Goal: Task Accomplishment & Management: Manage account settings

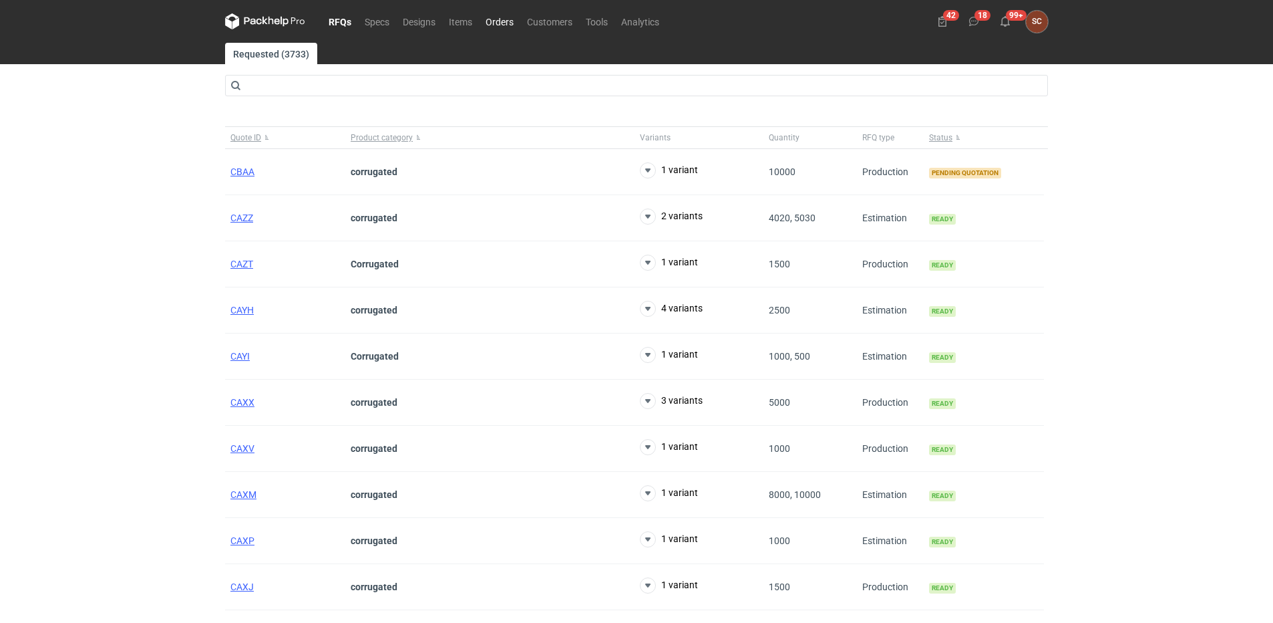
click at [499, 21] on link "Orders" at bounding box center [499, 21] width 41 height 16
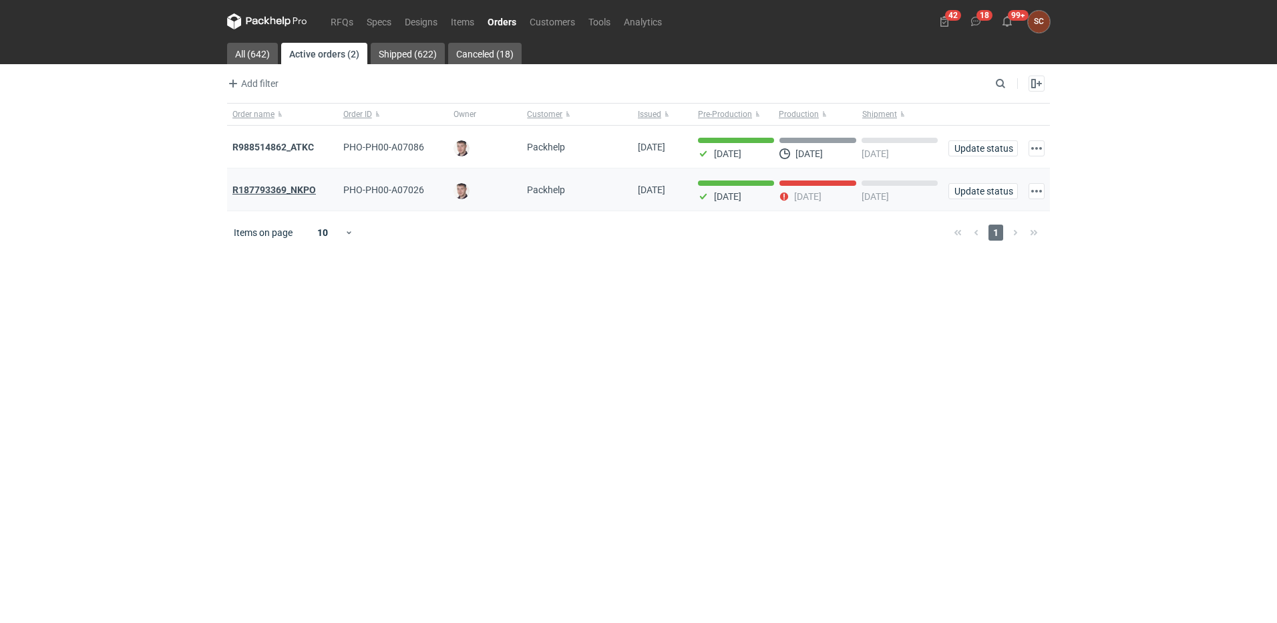
click at [281, 193] on strong "R187793369_NKPO" at bounding box center [273, 189] width 83 height 11
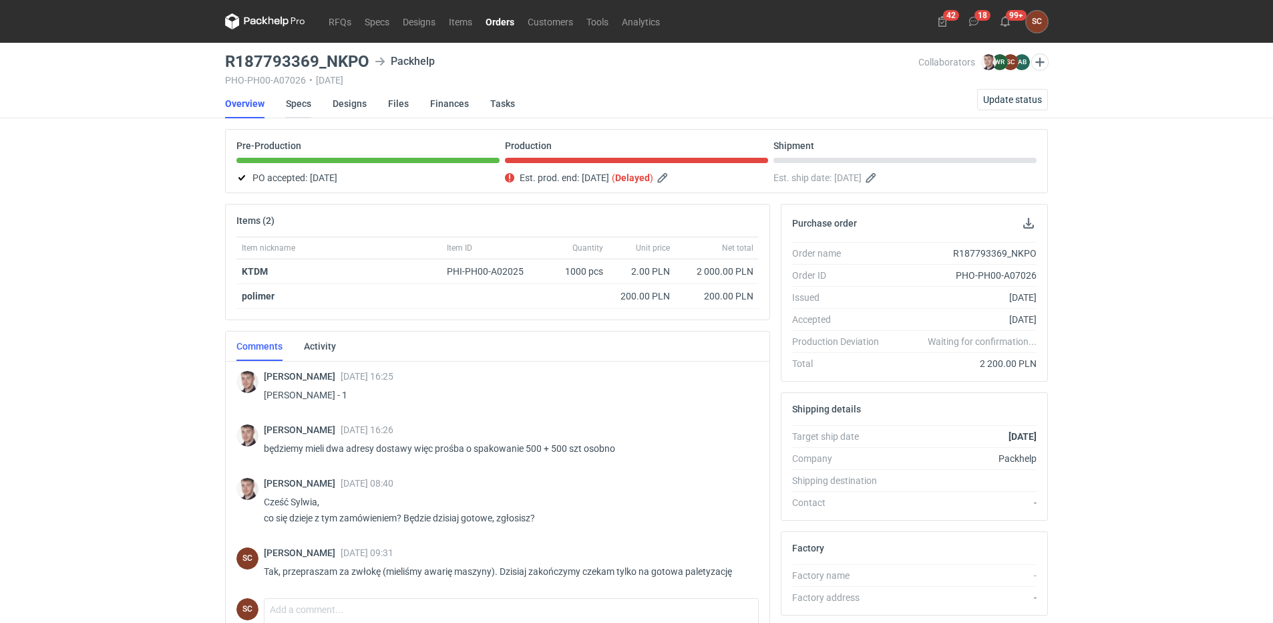
click at [306, 100] on link "Specs" at bounding box center [298, 103] width 25 height 29
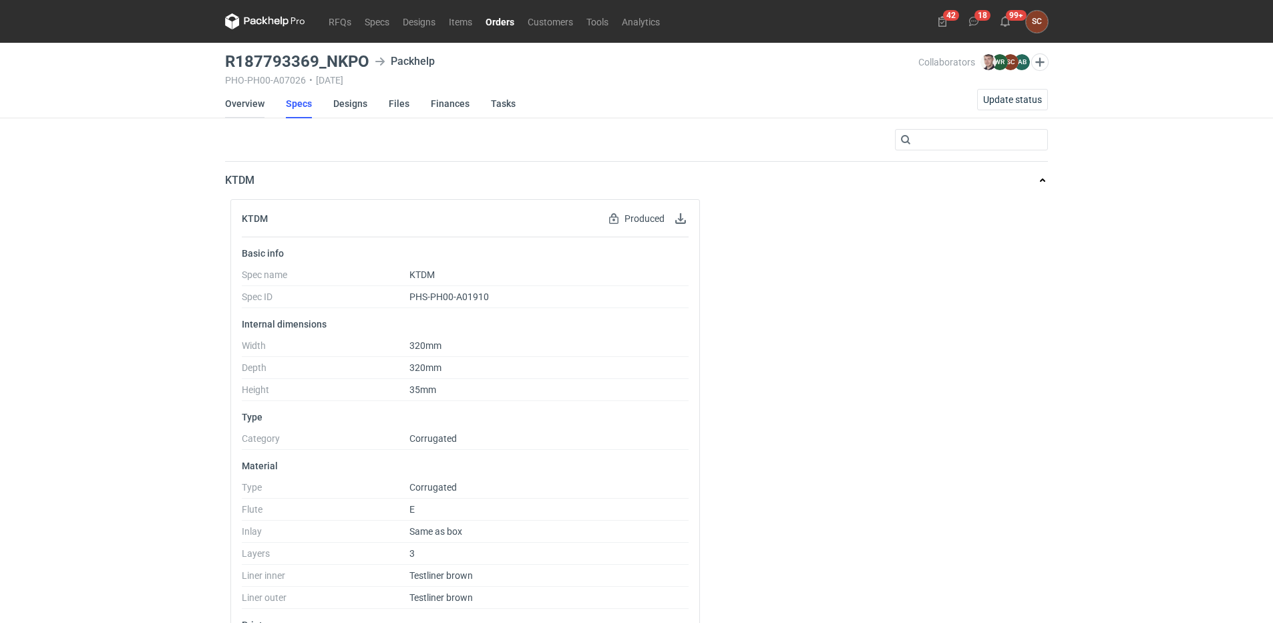
click at [245, 110] on link "Overview" at bounding box center [244, 103] width 39 height 29
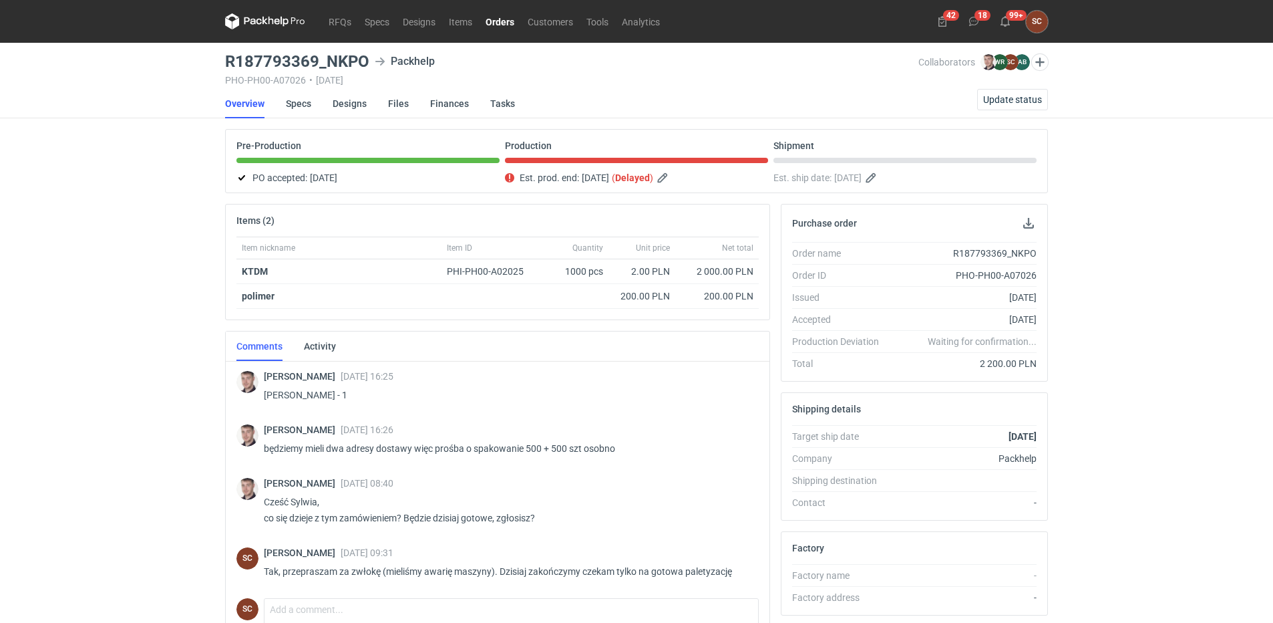
click at [492, 20] on link "Orders" at bounding box center [500, 21] width 42 height 16
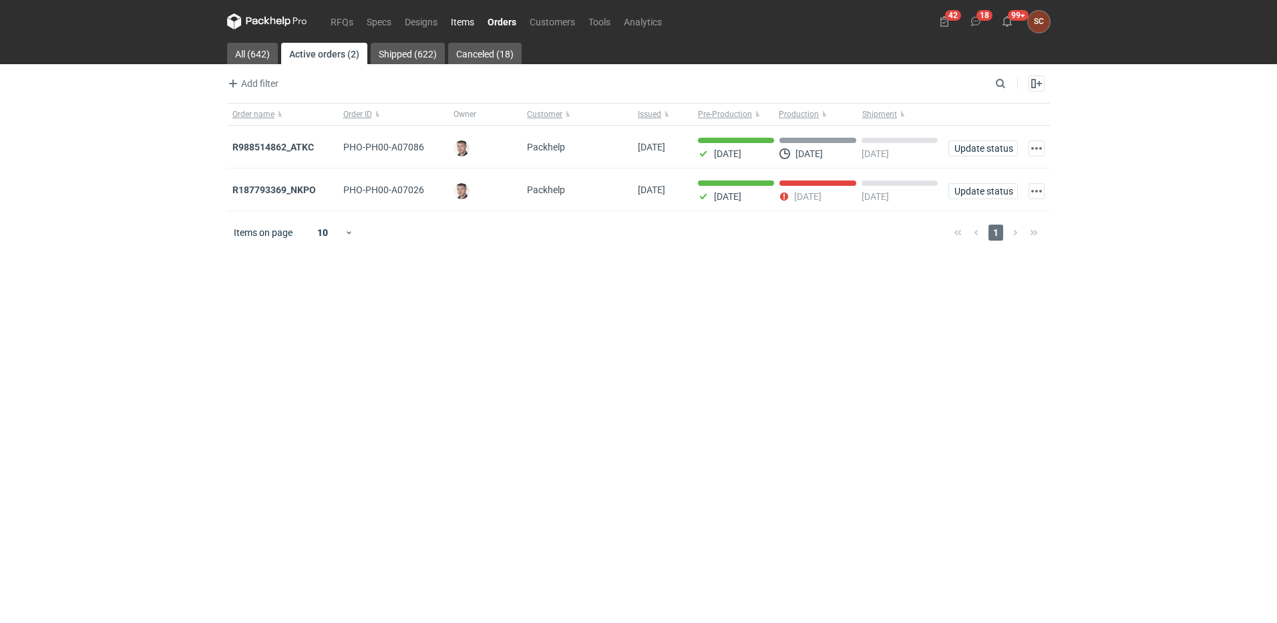
click at [464, 19] on link "Items" at bounding box center [462, 21] width 37 height 16
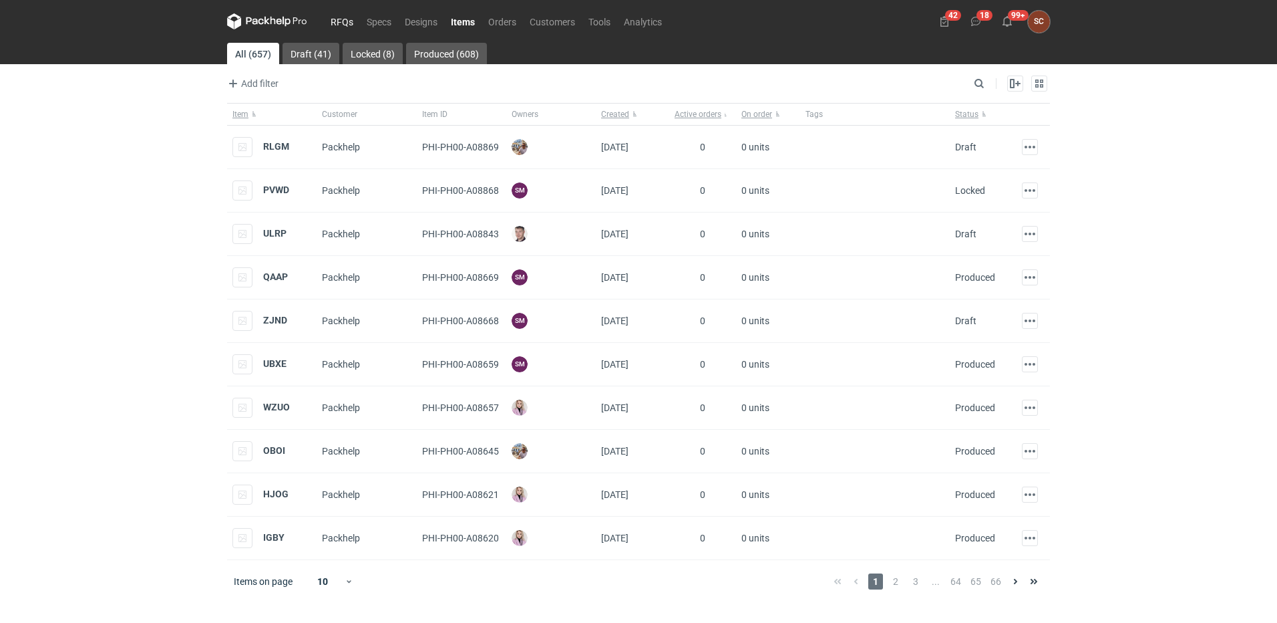
click at [333, 20] on link "RFQs" at bounding box center [342, 21] width 36 height 16
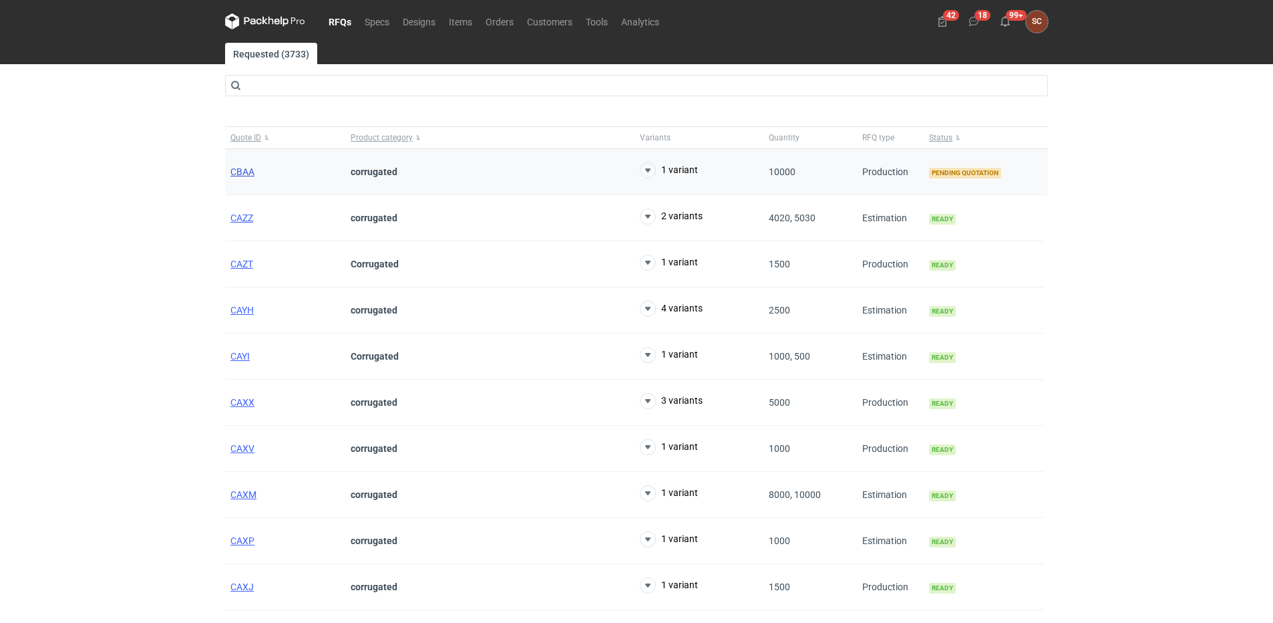
click at [234, 170] on span "CBAA" at bounding box center [242, 171] width 24 height 11
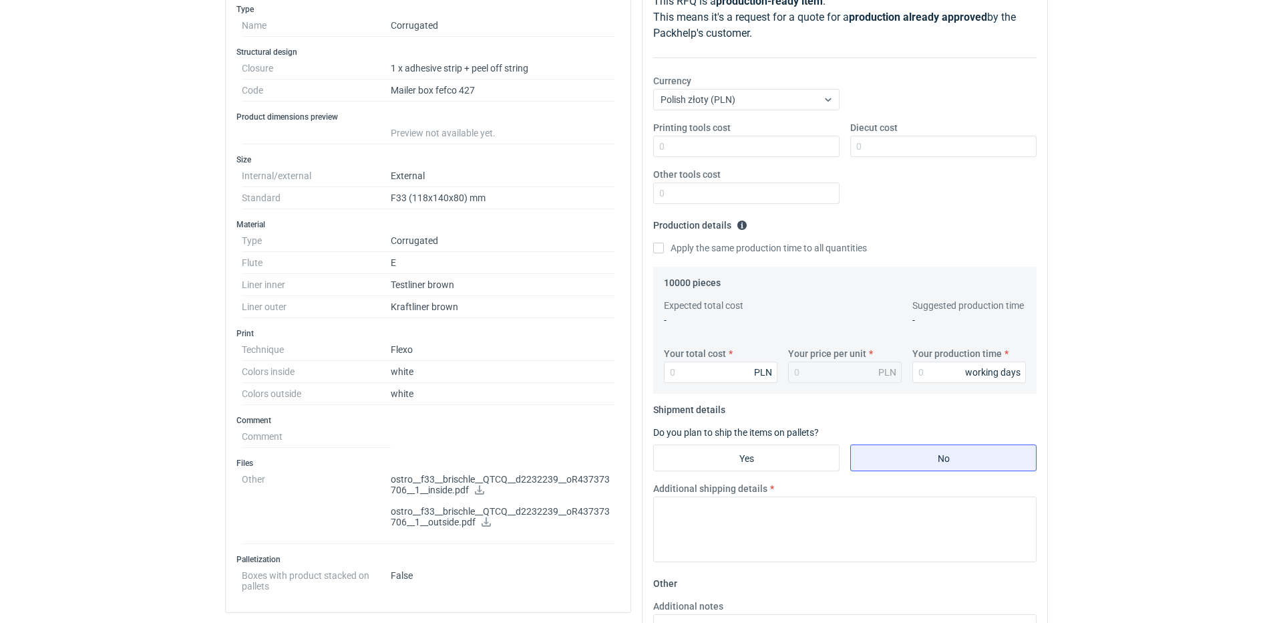
scroll to position [385, 0]
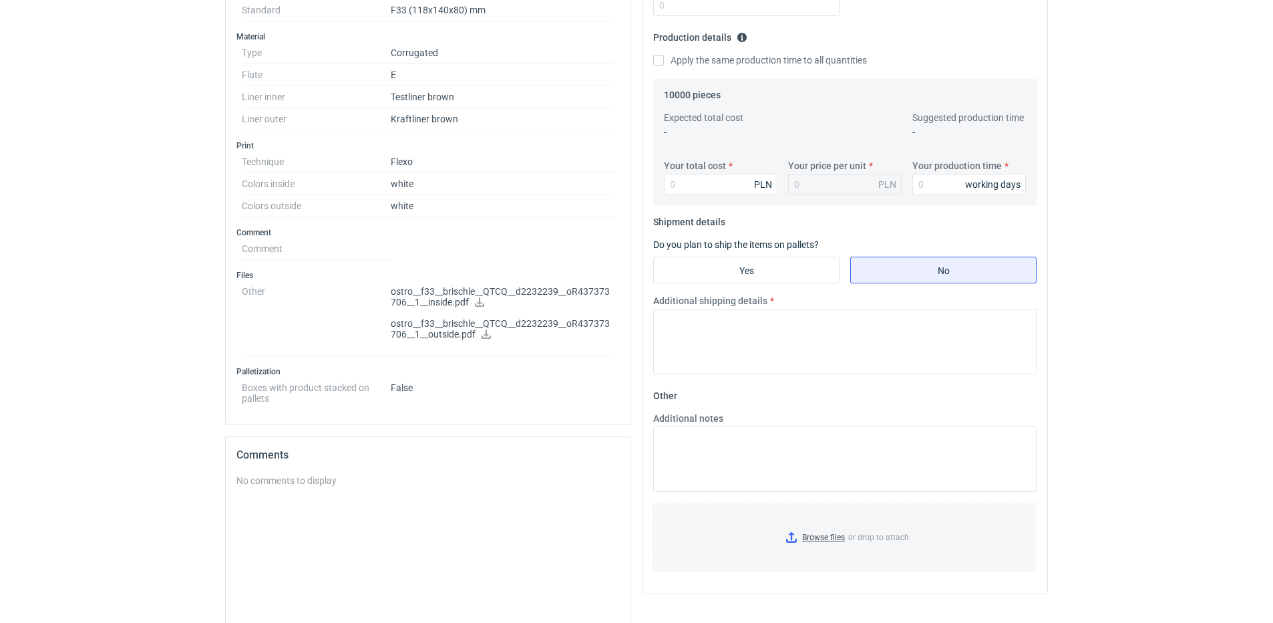
click at [484, 299] on icon at bounding box center [479, 301] width 11 height 9
click at [486, 332] on icon at bounding box center [486, 333] width 9 height 9
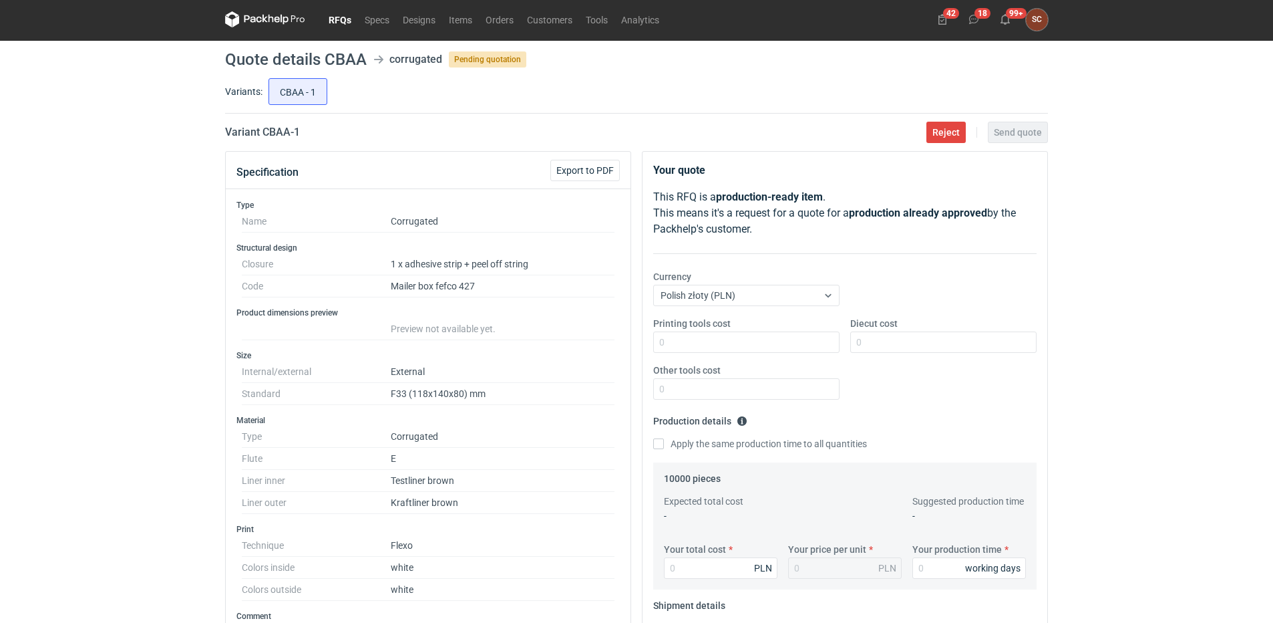
scroll to position [0, 0]
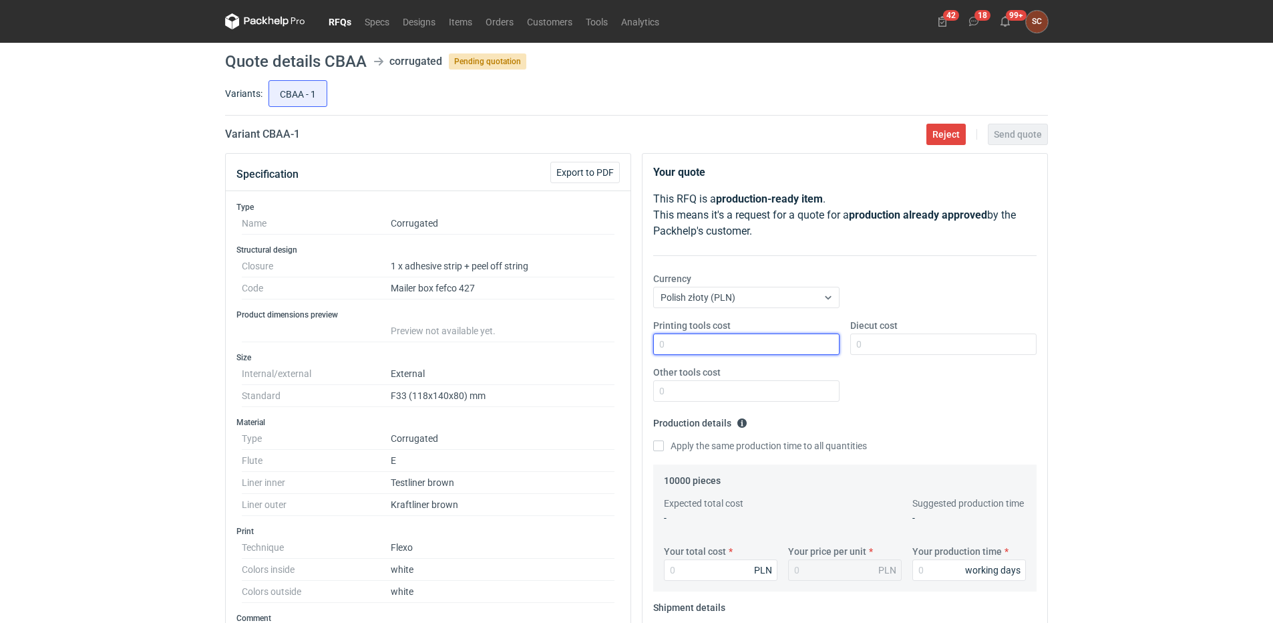
click at [729, 335] on input "Printing tools cost" at bounding box center [746, 343] width 186 height 21
type input "400"
type input "1300"
click at [659, 448] on input "Apply the same production time to all quantities" at bounding box center [658, 445] width 11 height 11
checkbox input "true"
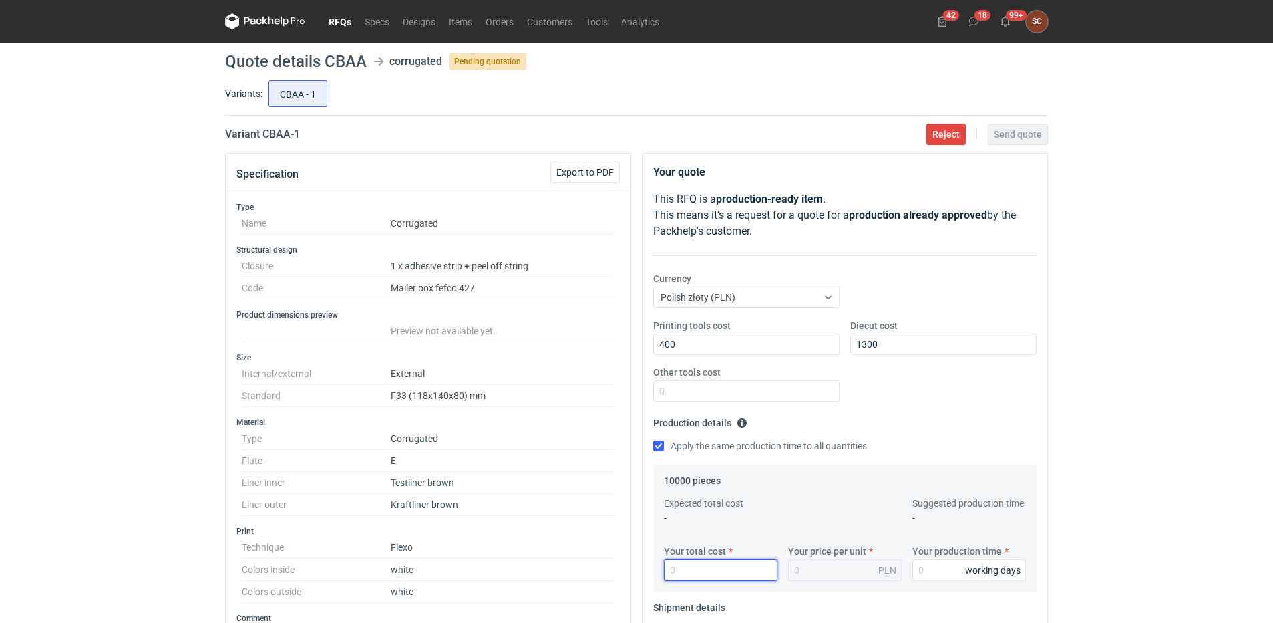
click at [693, 564] on input "Your total cost" at bounding box center [721, 569] width 114 height 21
type input "8000"
type input "0.8"
type input "8000"
click at [924, 574] on input "Your production time" at bounding box center [969, 569] width 114 height 21
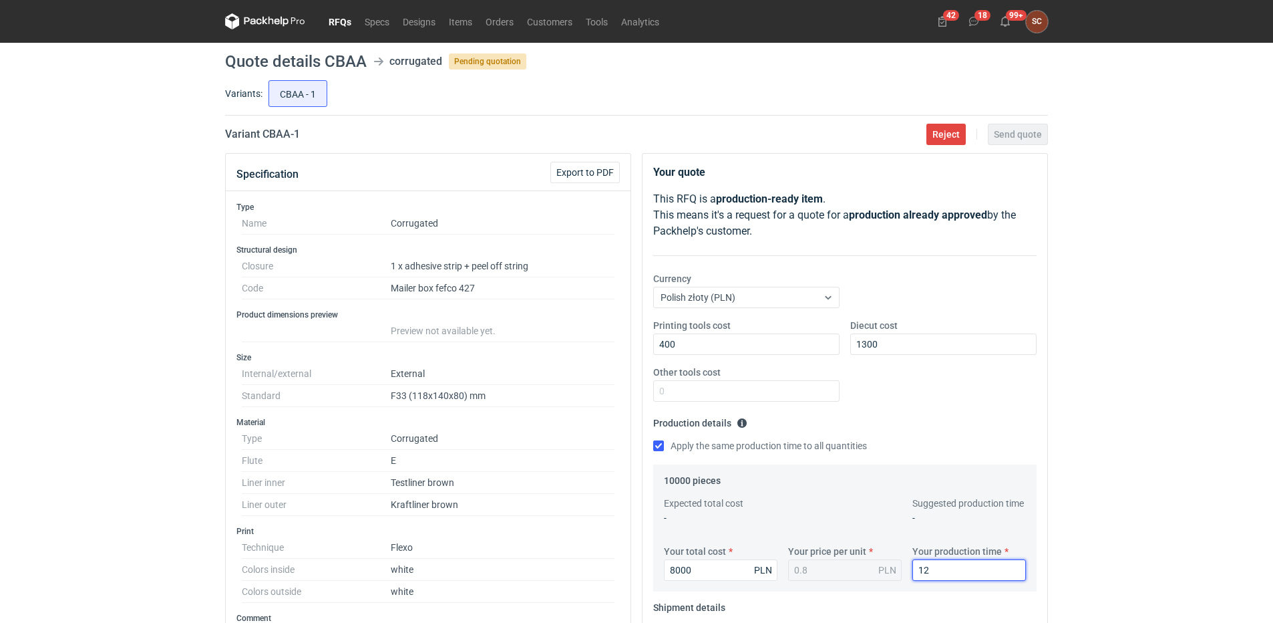
type input "12"
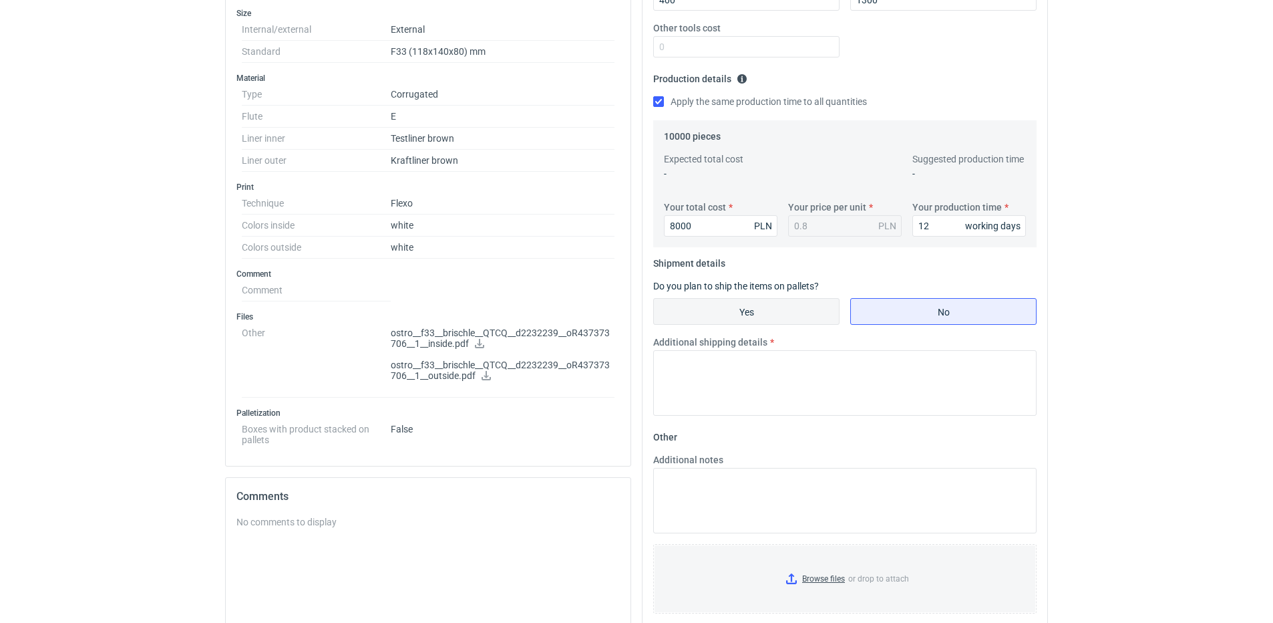
click at [791, 307] on input "Yes" at bounding box center [746, 311] width 185 height 25
radio input "true"
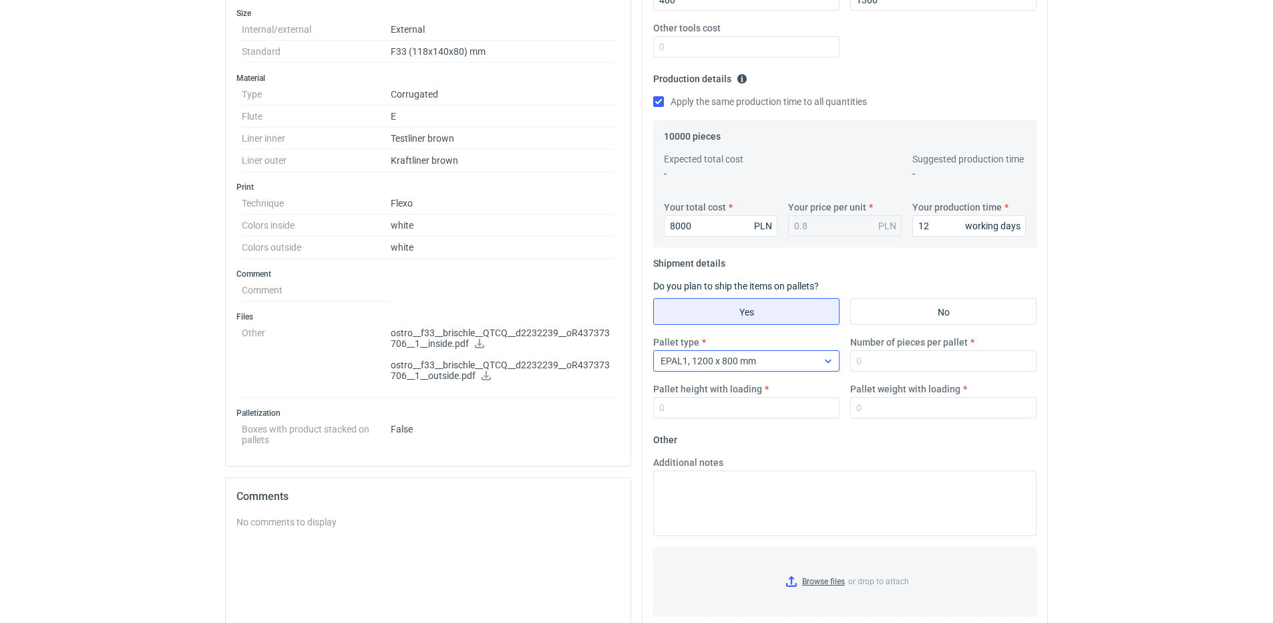
click at [834, 361] on div at bounding box center [828, 360] width 21 height 11
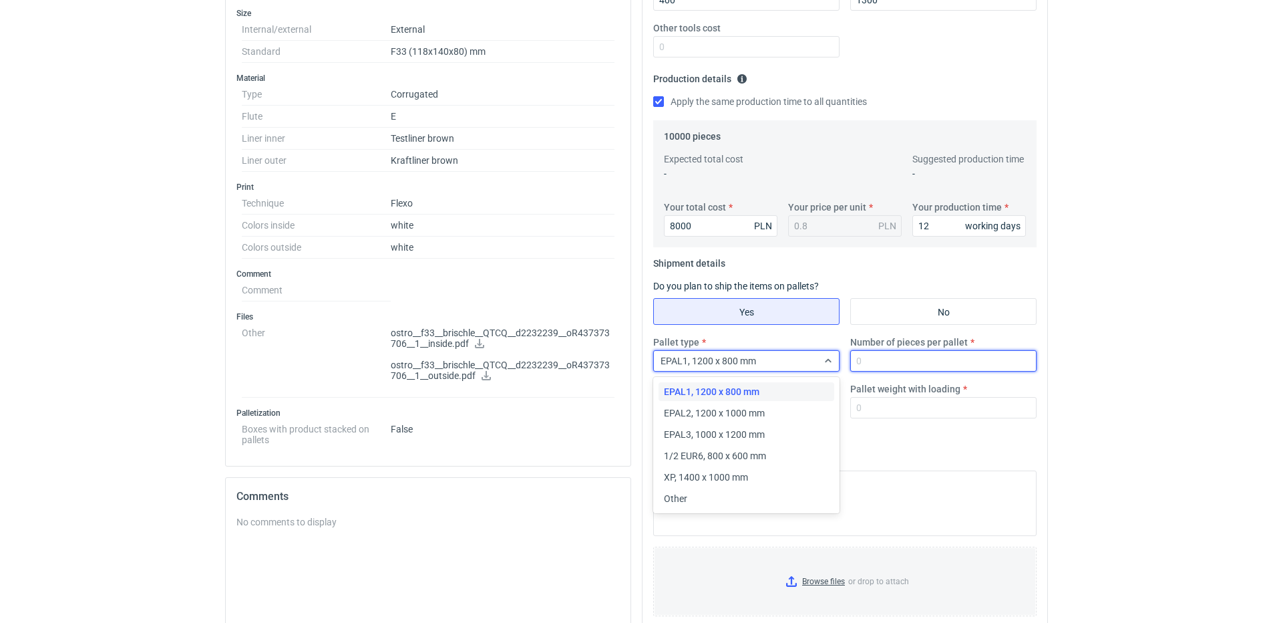
click at [896, 367] on input "Number of pieces per pallet" at bounding box center [943, 360] width 186 height 21
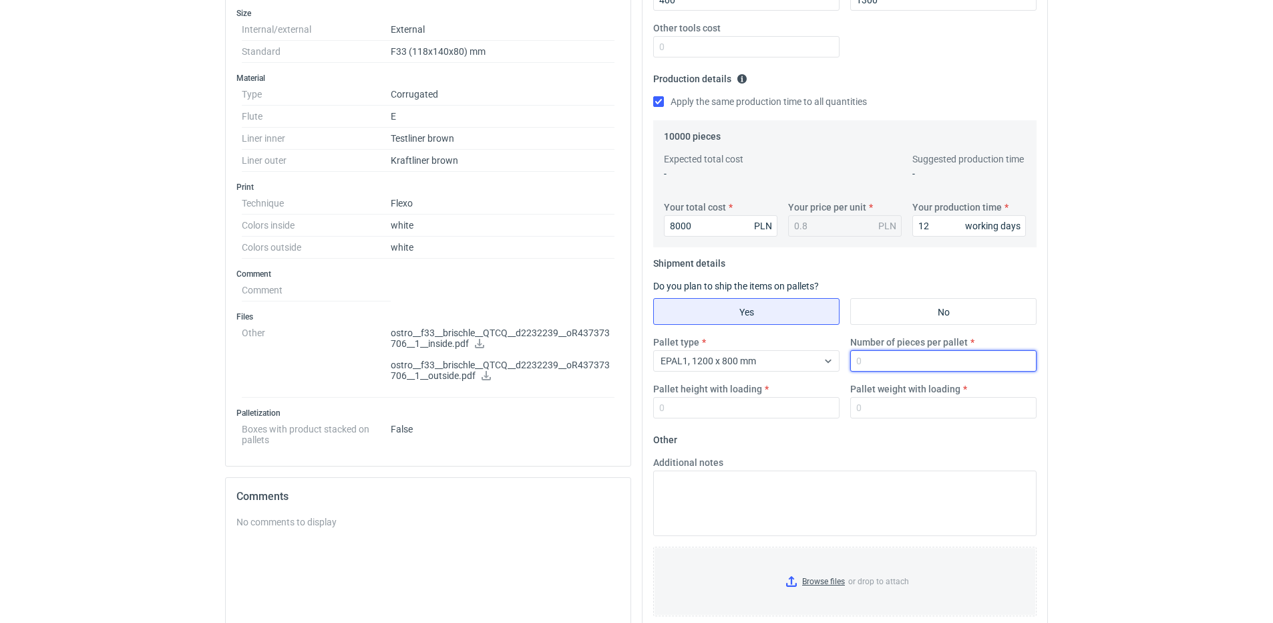
click at [898, 363] on input "Number of pieces per pallet" at bounding box center [943, 360] width 186 height 21
click at [858, 369] on input "Number of pieces per pallet" at bounding box center [943, 360] width 186 height 21
click at [866, 367] on input "Number of pieces per pallet" at bounding box center [943, 360] width 186 height 21
click at [885, 359] on input "Number of pieces per pallet" at bounding box center [943, 360] width 186 height 21
click at [831, 359] on icon at bounding box center [828, 360] width 11 height 11
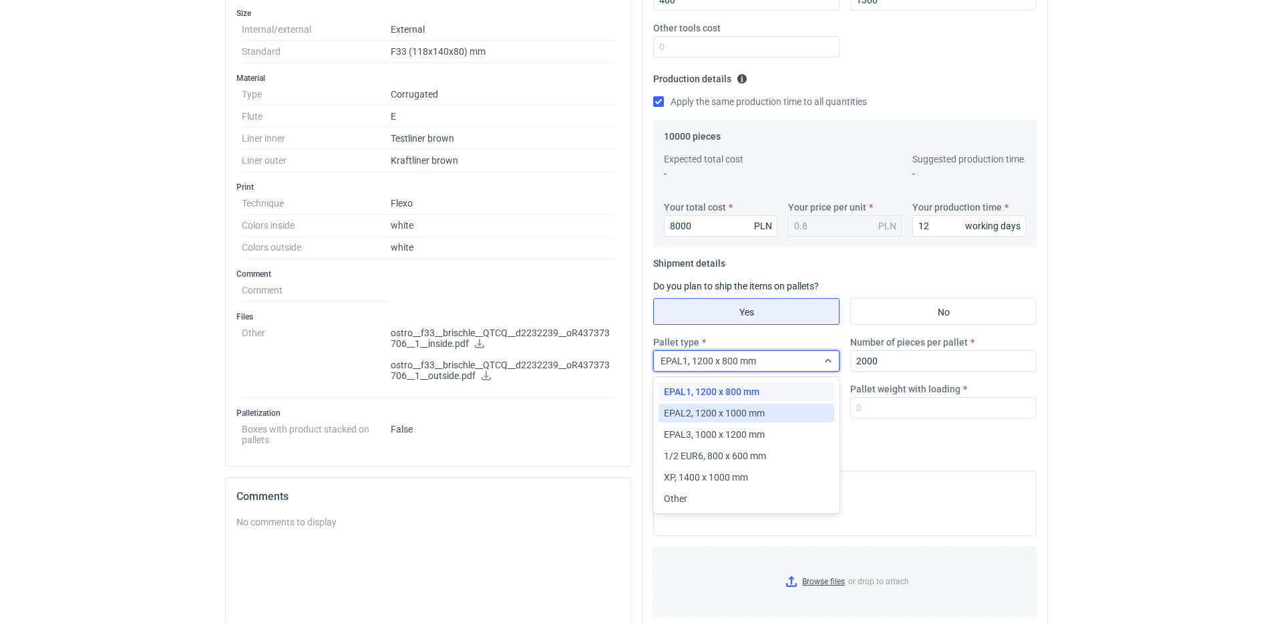
click at [776, 405] on div "EPAL2, 1200 x 1000 mm" at bounding box center [747, 412] width 176 height 19
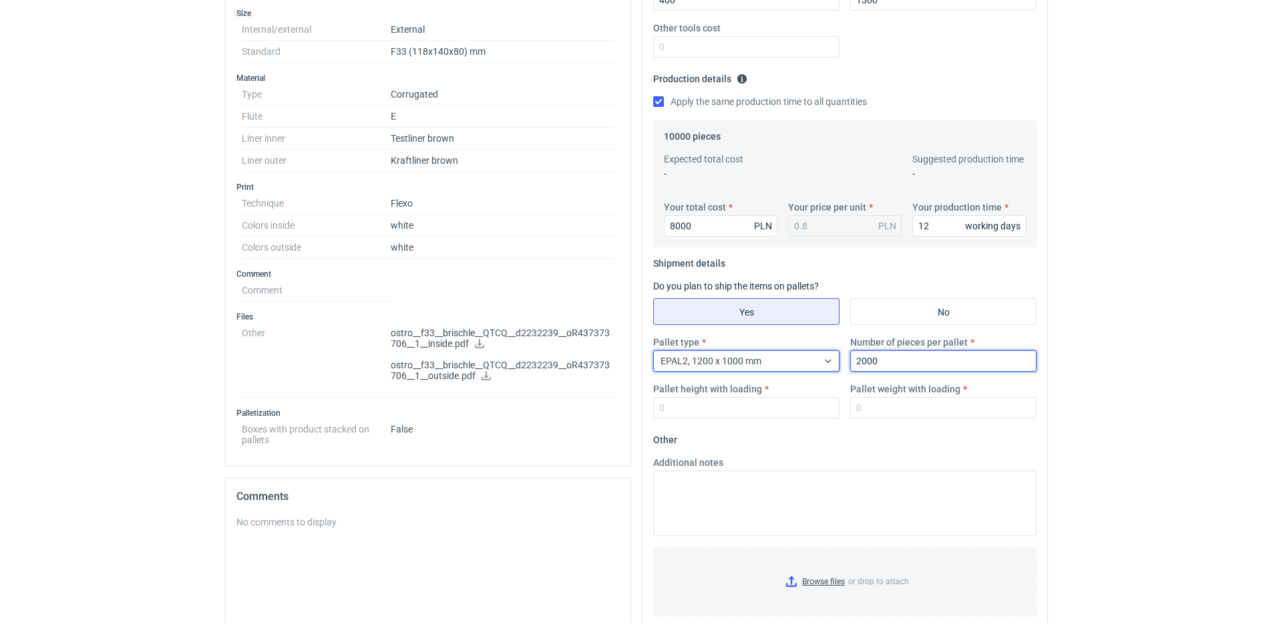
click at [902, 363] on input "2000" at bounding box center [943, 360] width 186 height 21
drag, startPoint x: 922, startPoint y: 363, endPoint x: 721, endPoint y: 363, distance: 201.1
click at [721, 363] on div "Pallet type EPAL2, 1200 x 1000 mm Number of pieces per pallet 2000 Pallet heigh…" at bounding box center [845, 382] width 394 height 94
type input "4000"
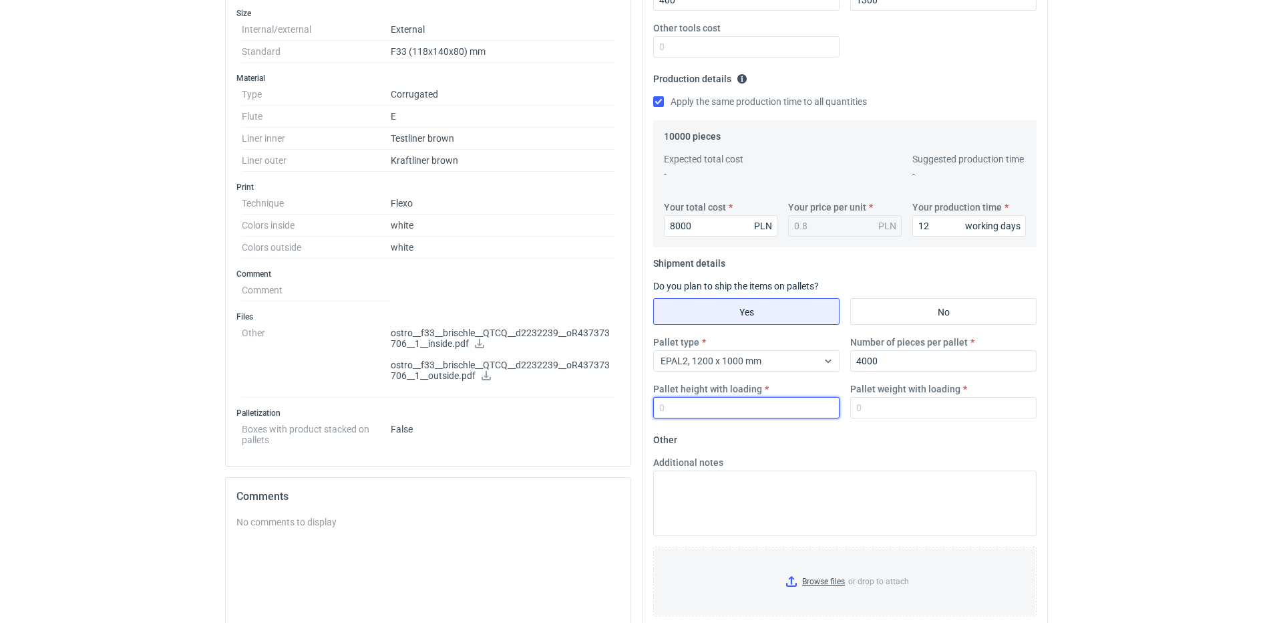
click at [760, 400] on input "Pallet height with loading" at bounding box center [746, 407] width 186 height 21
type input "1800"
click at [908, 415] on input "Pallet weight with loading" at bounding box center [943, 407] width 186 height 21
click at [956, 408] on input "Pallet weight with loading" at bounding box center [943, 407] width 186 height 21
type input "380"
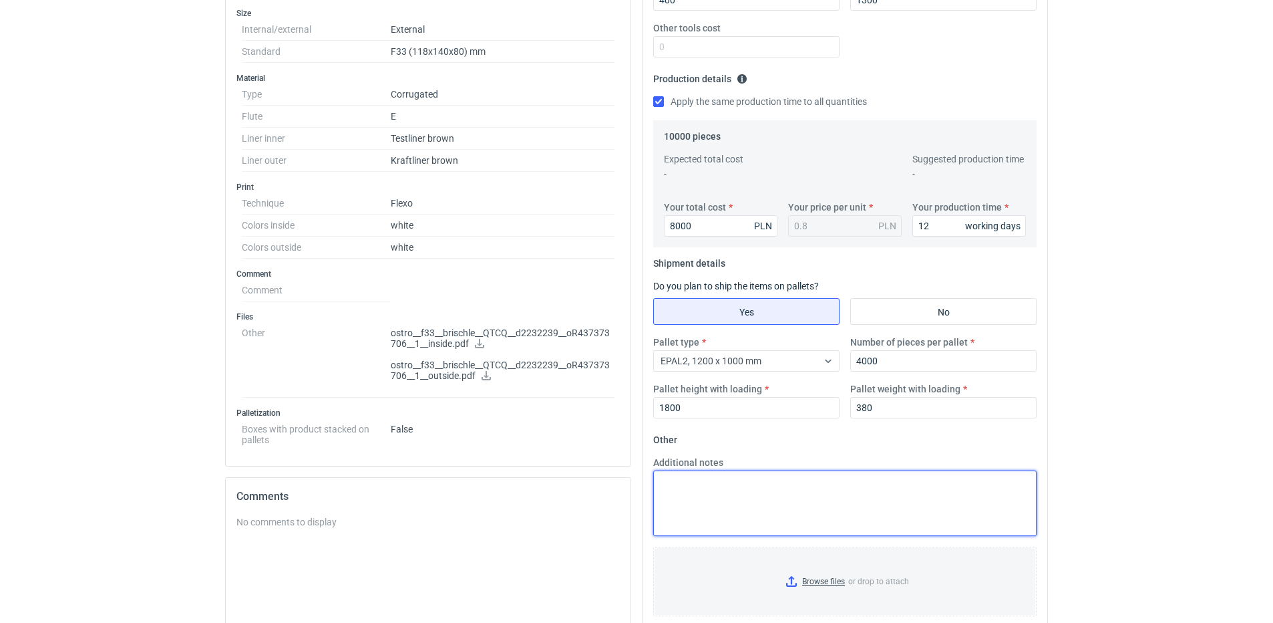
click at [770, 489] on textarea "Additional notes" at bounding box center [844, 502] width 383 height 65
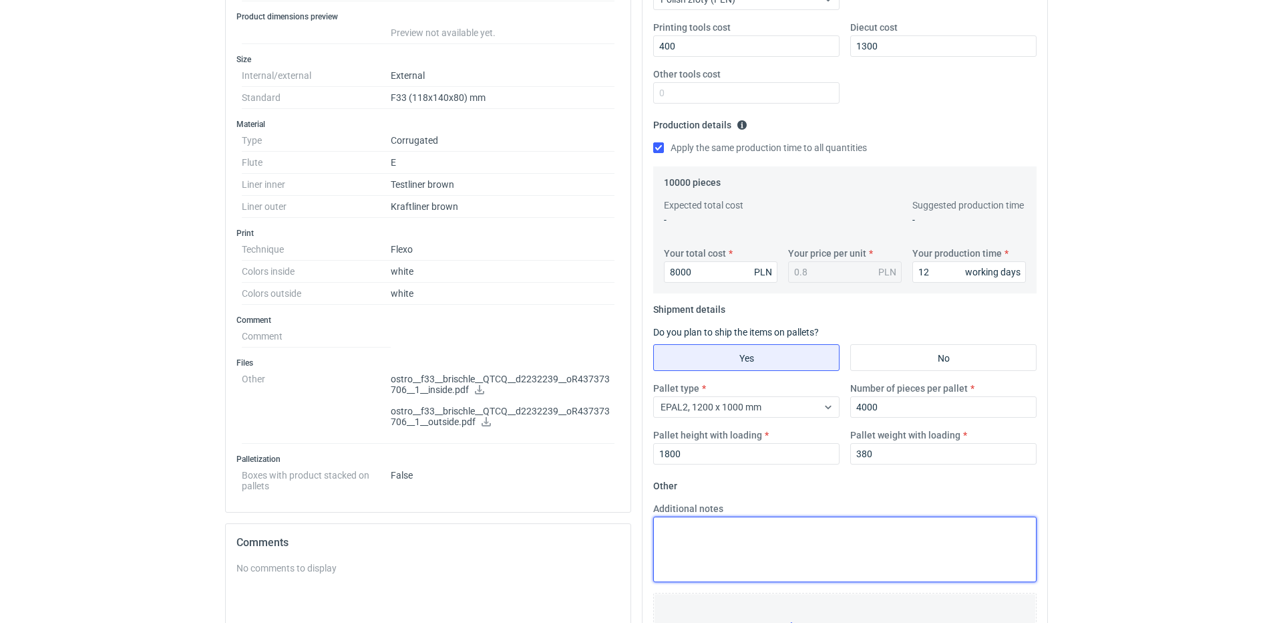
scroll to position [0, 0]
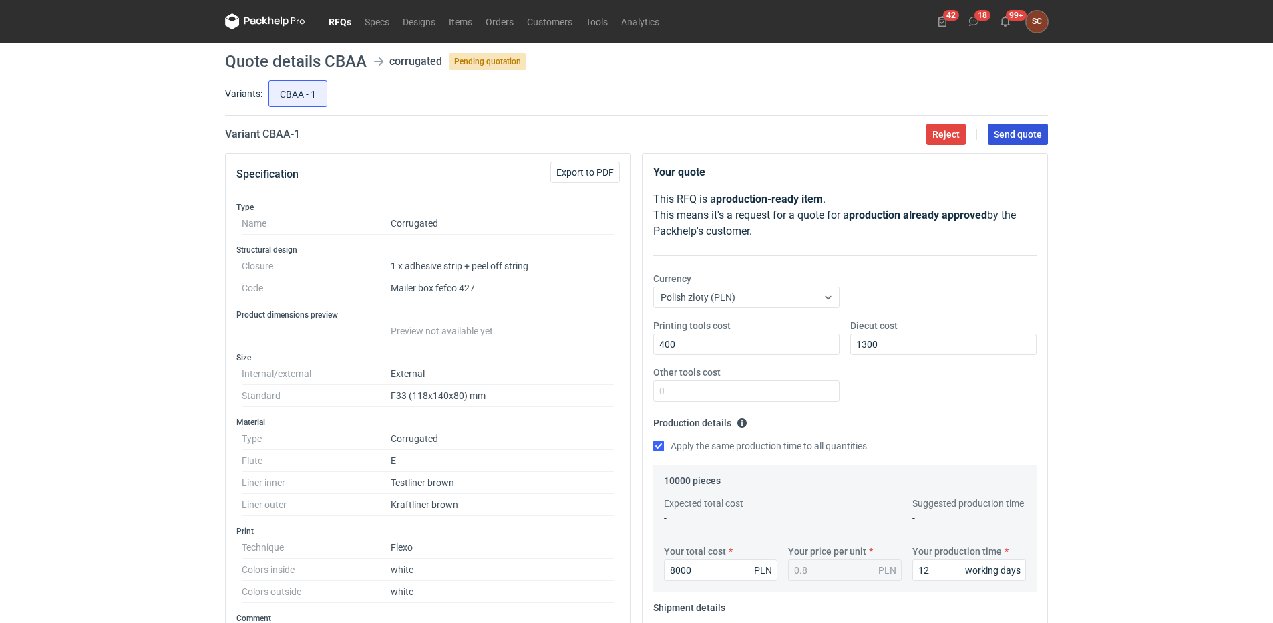
click at [1028, 125] on button "Send quote" at bounding box center [1018, 134] width 60 height 21
click at [348, 20] on link "RFQs" at bounding box center [340, 21] width 36 height 16
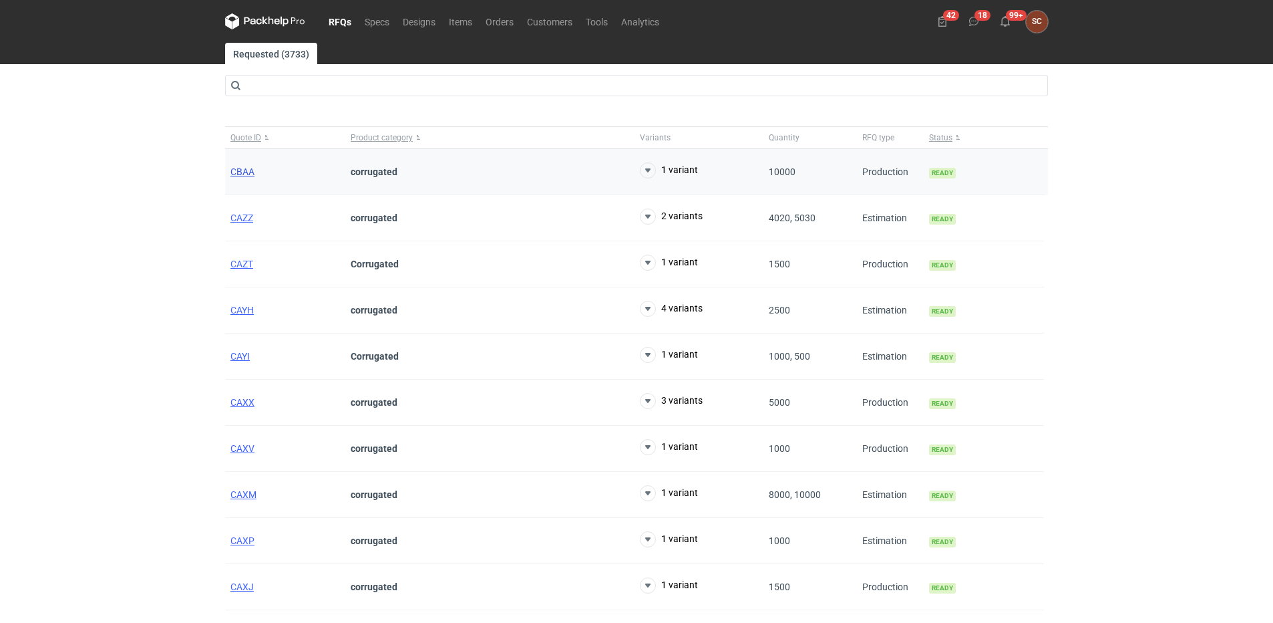
click at [230, 170] on span "CBAA" at bounding box center [242, 171] width 24 height 11
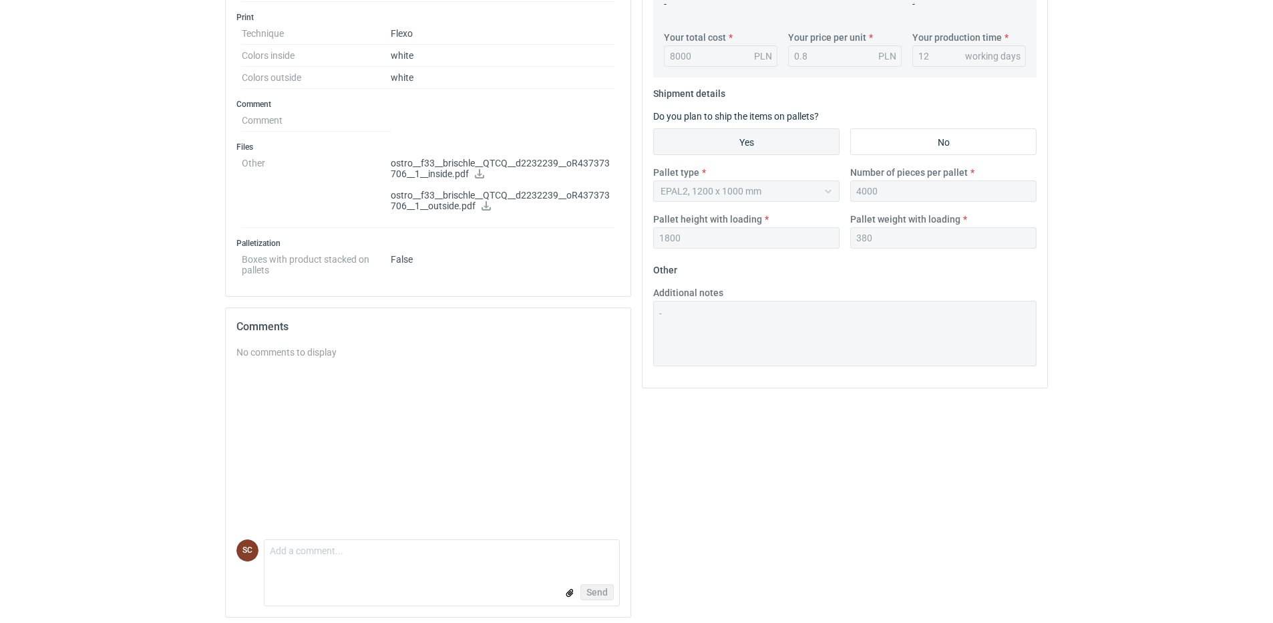
scroll to position [519, 0]
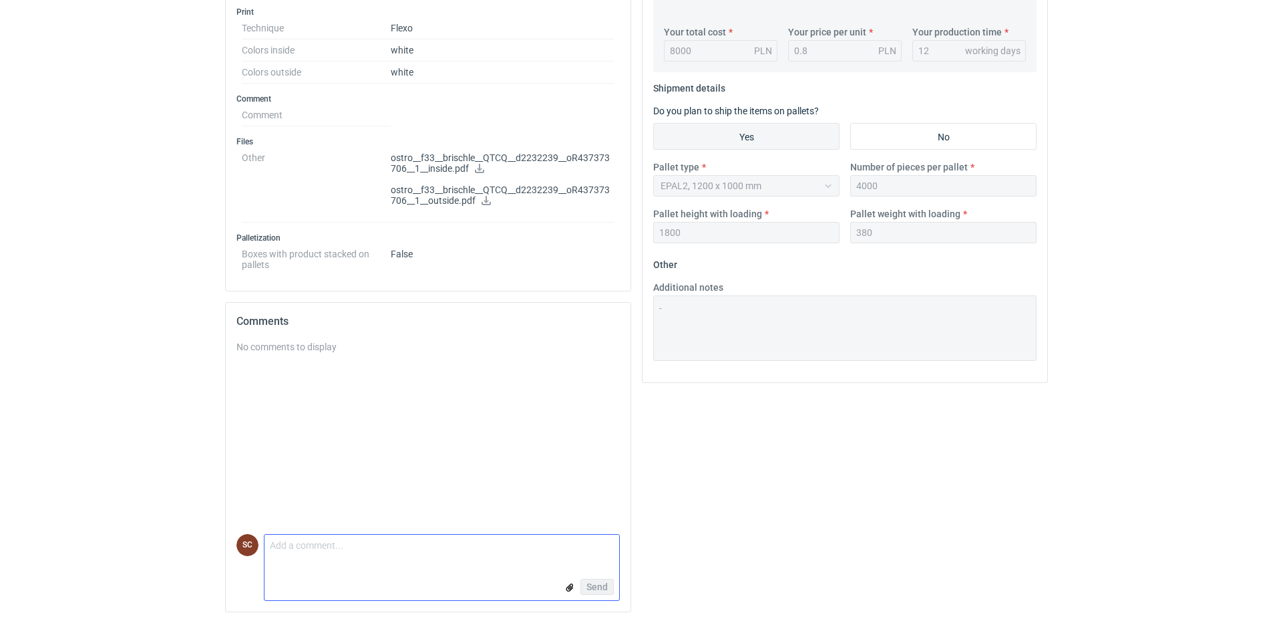
click at [402, 540] on textarea "Comment message" at bounding box center [442, 548] width 355 height 28
click at [433, 548] on textarea "Prośba o weryfikację konstrukcji. Przy perforacji (zrywka + tasiemka) pasek zry…" at bounding box center [442, 543] width 355 height 37
click at [485, 164] on icon at bounding box center [479, 168] width 11 height 9
click at [571, 586] on input "file" at bounding box center [569, 587] width 11 height 14
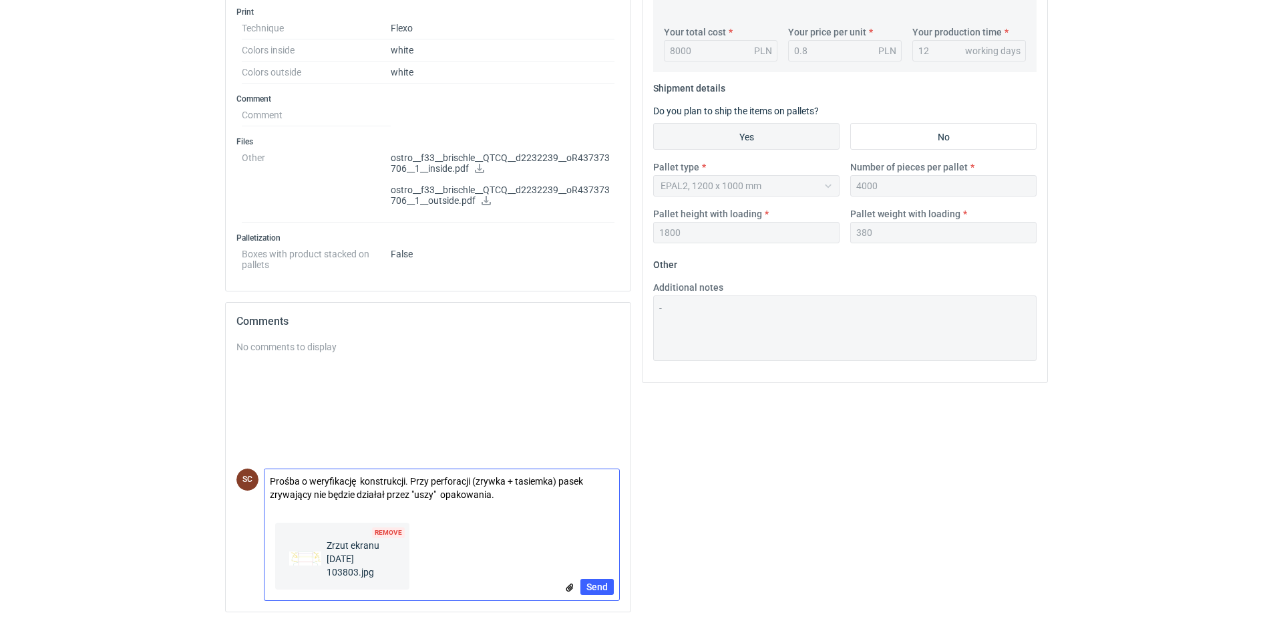
click at [522, 498] on textarea "Prośba o weryfikację konstrukcji. Przy perforacji (zrywka + tasiemka) pasek zry…" at bounding box center [442, 487] width 355 height 37
click at [384, 492] on textarea "Prośba o weryfikację konstrukcji. Przy perforacji (zrywka + tasiemka) pasek zry…" at bounding box center [442, 487] width 355 height 37
drag, startPoint x: 348, startPoint y: 494, endPoint x: 387, endPoint y: 500, distance: 39.9
click at [349, 494] on textarea "Prośba o weryfikację konstrukcji. Przy perforacji (zrywka + tasiemka) pasek zry…" at bounding box center [442, 487] width 355 height 37
drag, startPoint x: 384, startPoint y: 492, endPoint x: 431, endPoint y: 492, distance: 46.8
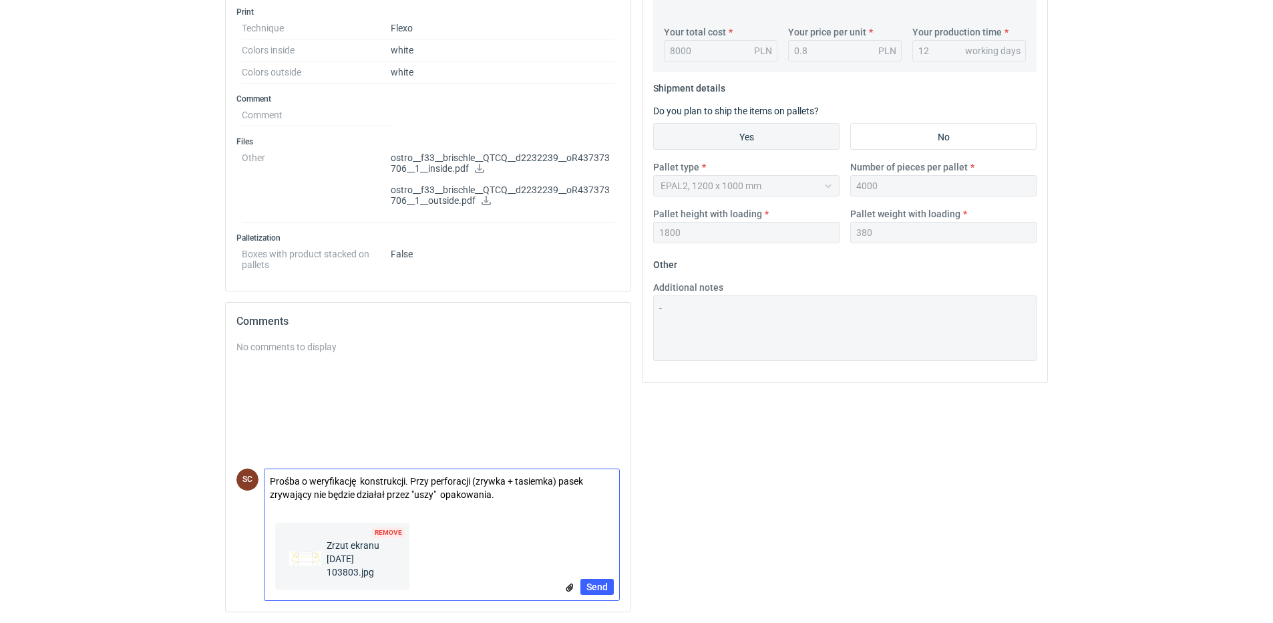
click at [385, 492] on textarea "Prośba o weryfikację konstrukcji. Przy perforacji (zrywka + tasiemka) pasek zry…" at bounding box center [442, 487] width 355 height 37
drag, startPoint x: 544, startPoint y: 493, endPoint x: 565, endPoint y: 493, distance: 20.7
click at [546, 493] on textarea "Prośba o weryfikację konstrukcji. Przy perforacji (zrywka + tasiemka) pasek zry…" at bounding box center [442, 487] width 355 height 37
type textarea "Prośba o weryfikację konstrukcji. Przy perforacji (zrywka + tasiemka) pasek zry…"
click at [603, 584] on span "Send" at bounding box center [596, 586] width 21 height 9
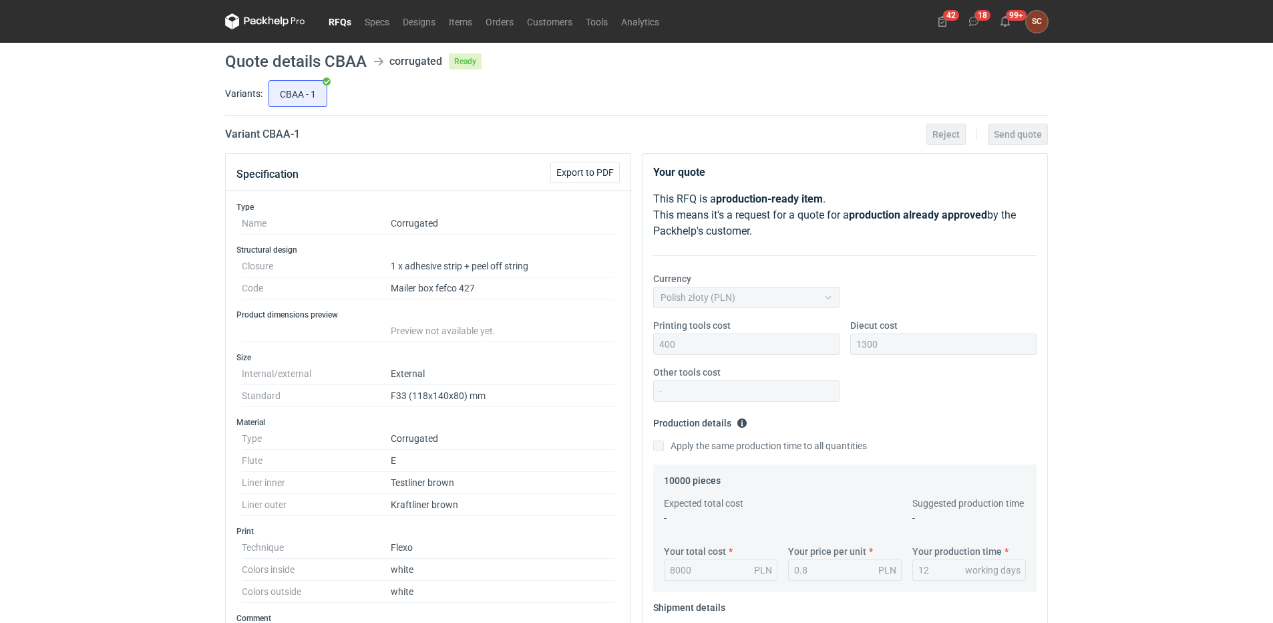
click at [343, 20] on link "RFQs" at bounding box center [340, 21] width 36 height 16
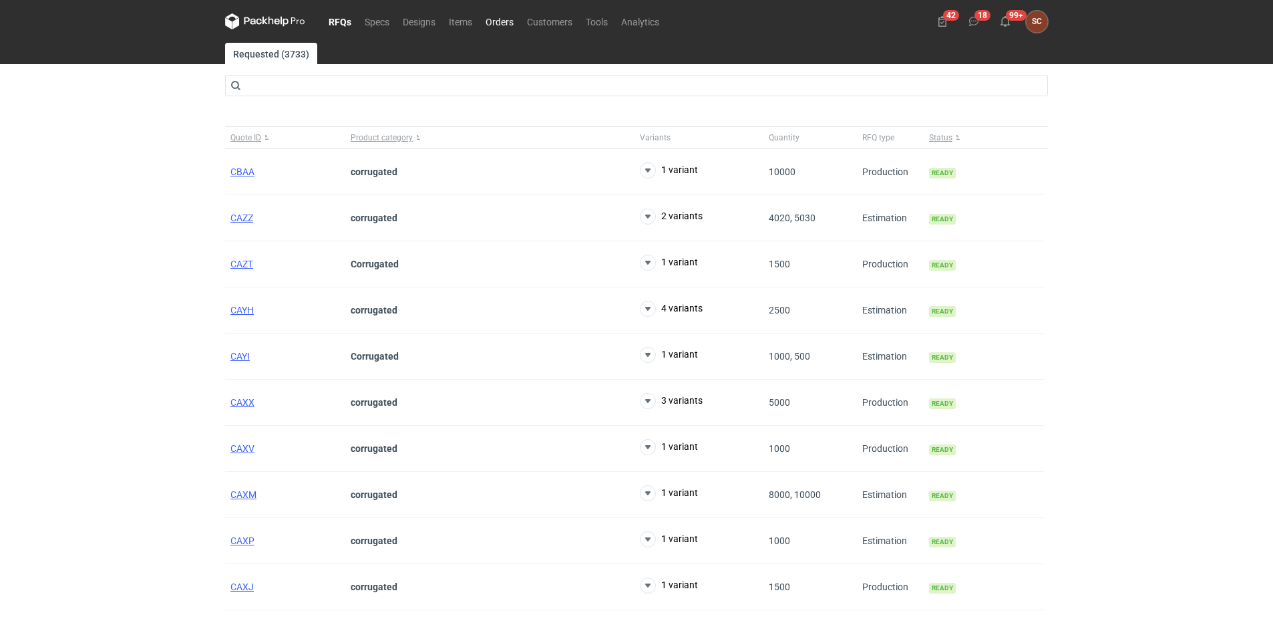
click at [498, 19] on link "Orders" at bounding box center [499, 21] width 41 height 16
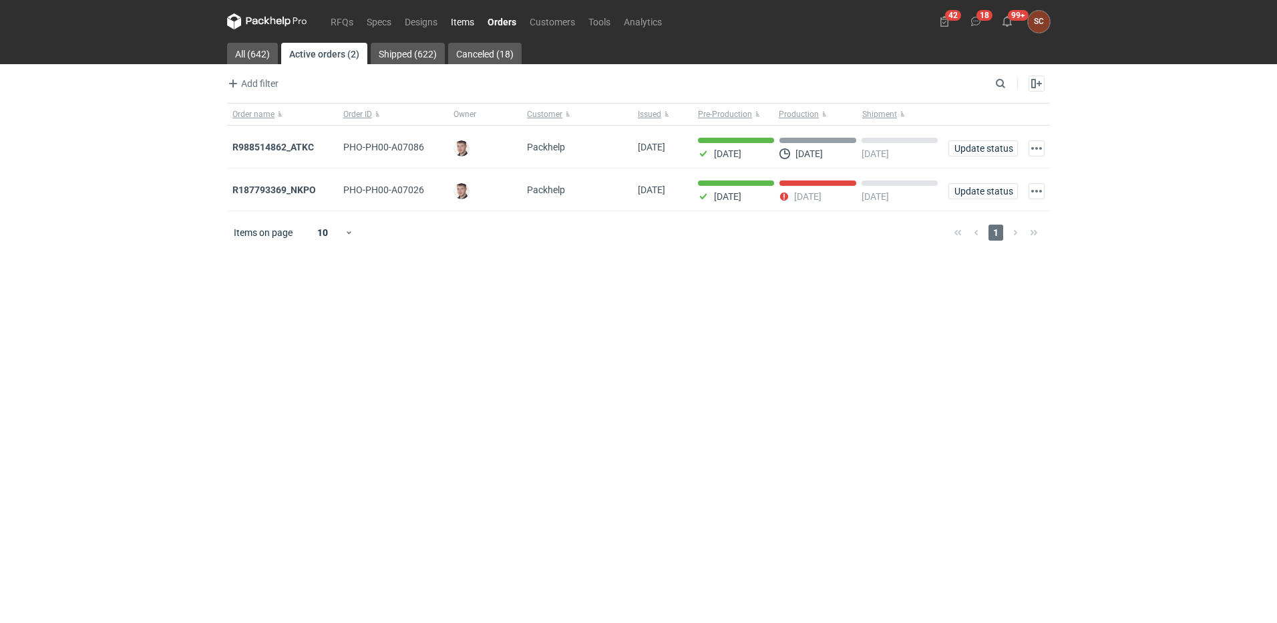
click at [464, 21] on link "Items" at bounding box center [462, 21] width 37 height 16
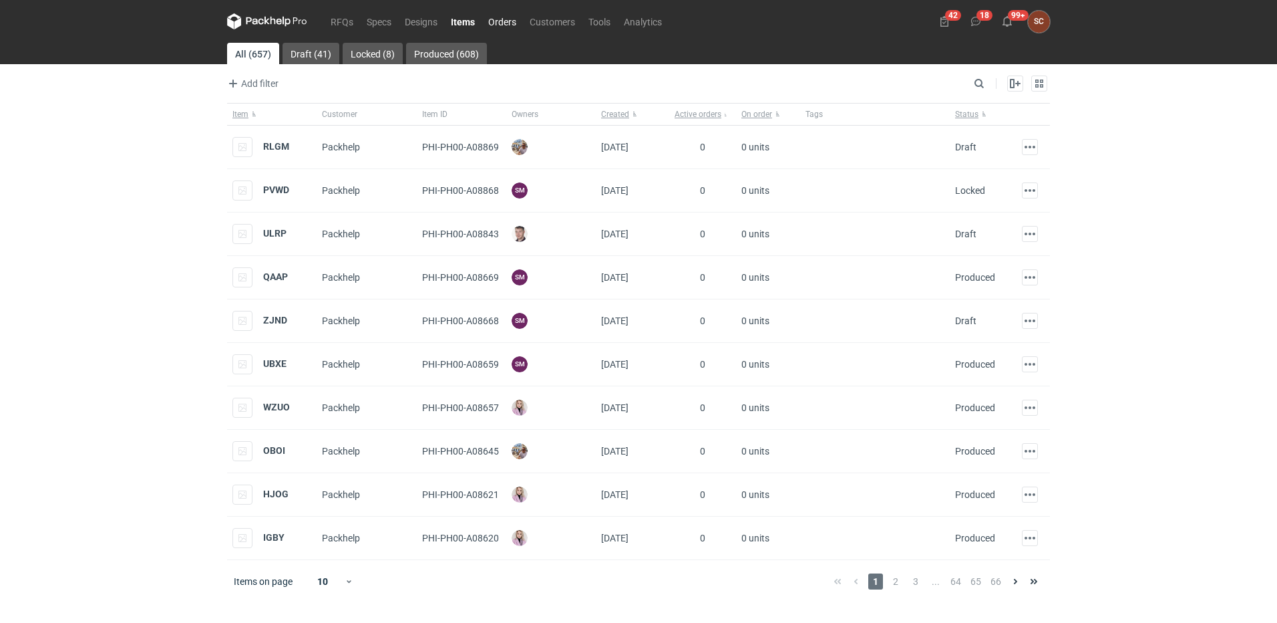
click at [506, 22] on link "Orders" at bounding box center [502, 21] width 41 height 16
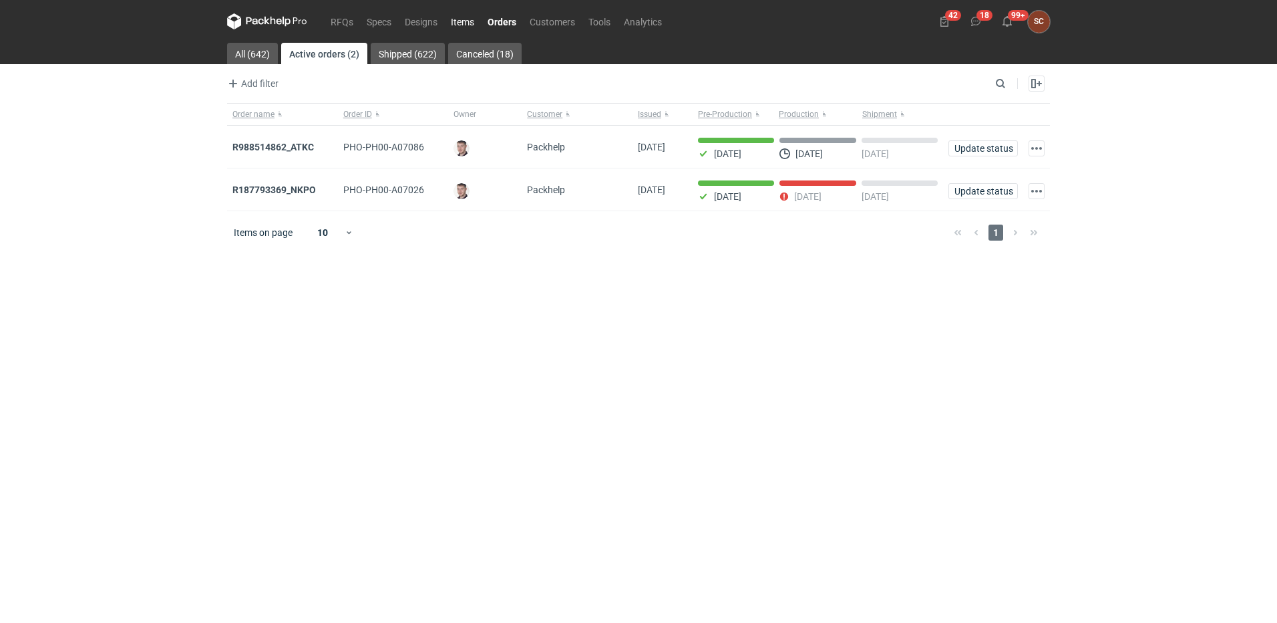
click at [464, 21] on link "Items" at bounding box center [462, 21] width 37 height 16
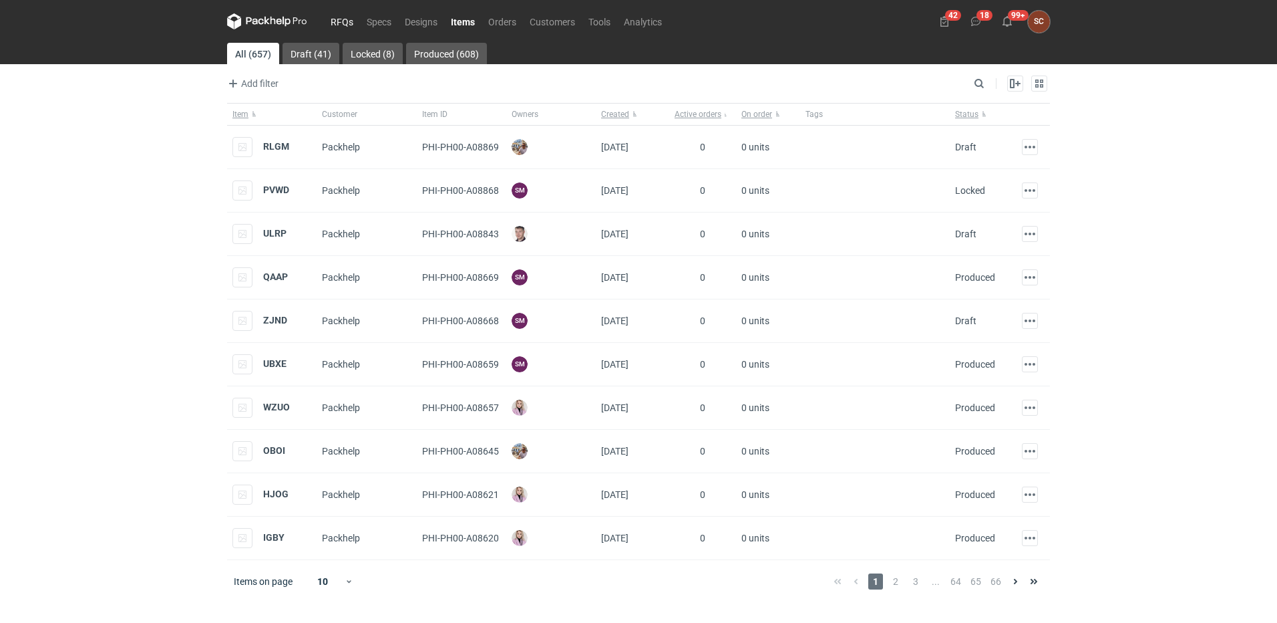
click at [331, 19] on link "RFQs" at bounding box center [342, 21] width 36 height 16
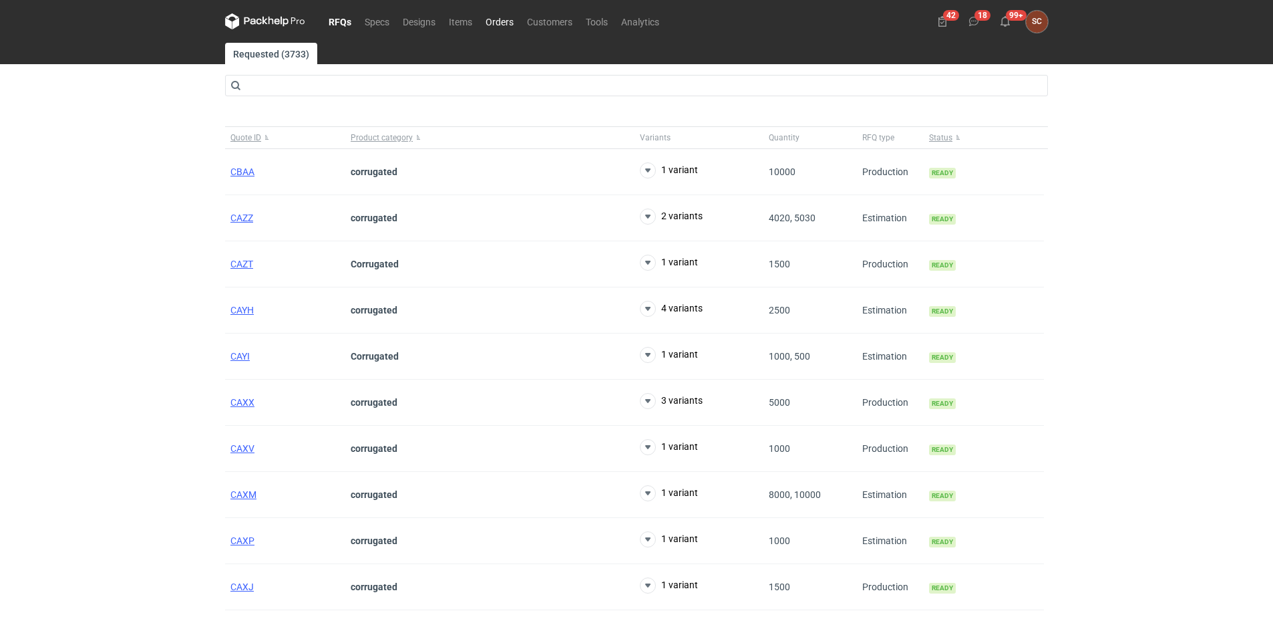
click at [504, 19] on link "Orders" at bounding box center [499, 21] width 41 height 16
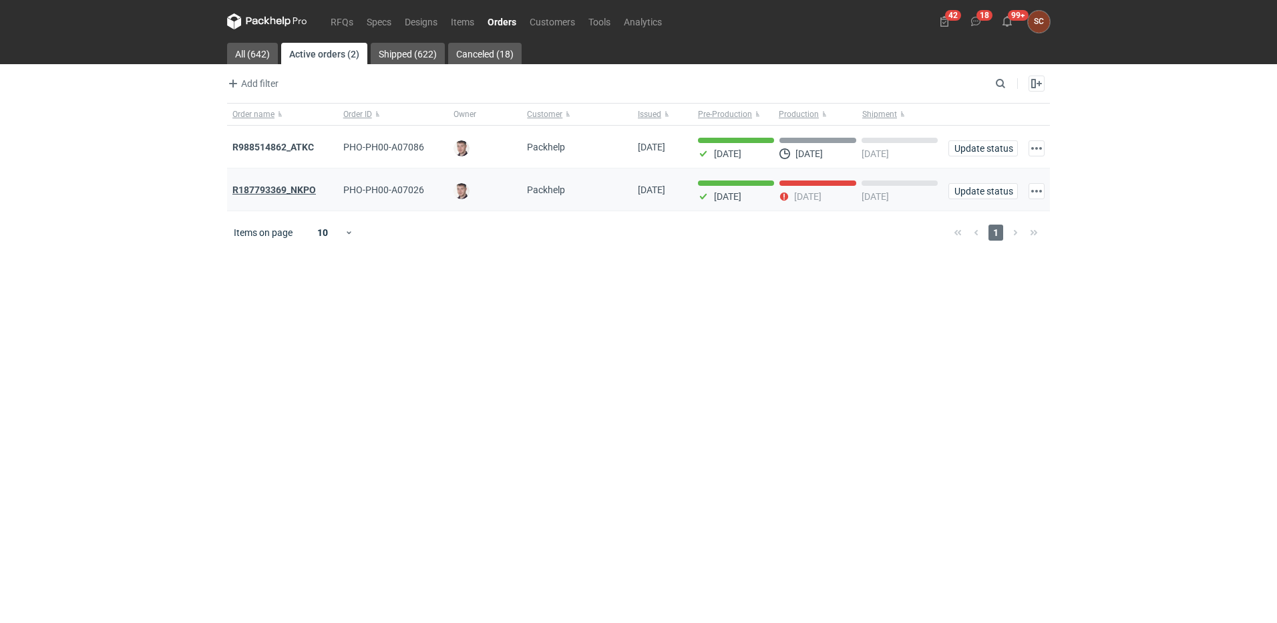
click at [295, 194] on strong "R187793369_NKPO" at bounding box center [273, 189] width 83 height 11
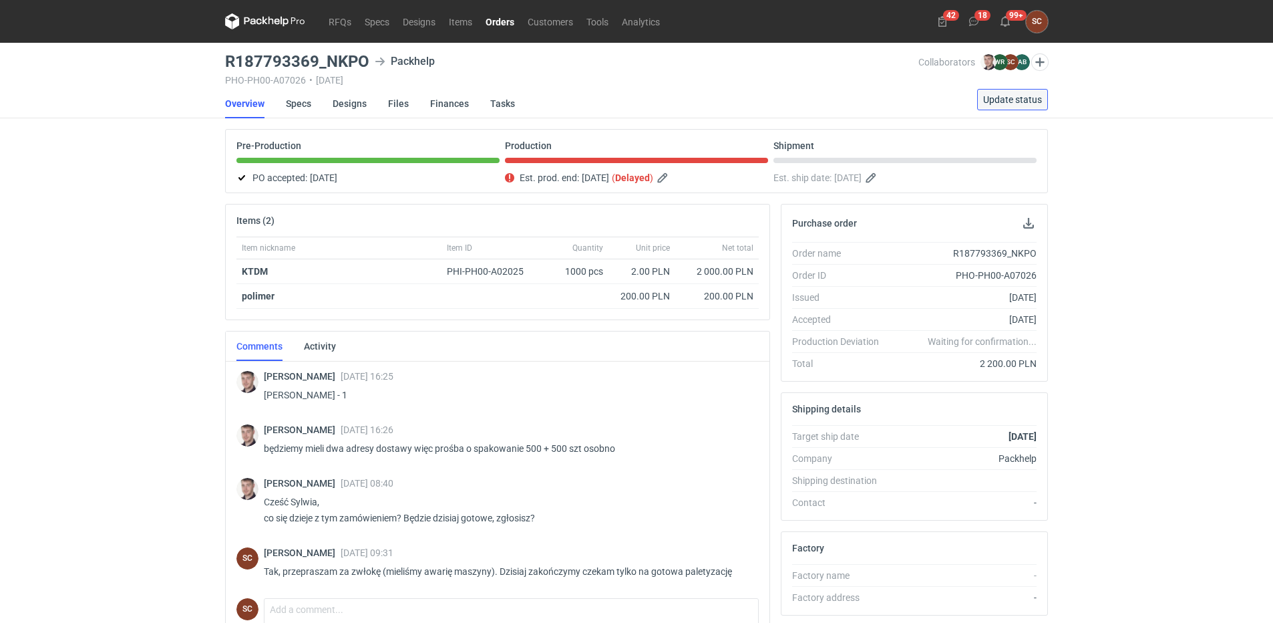
click at [1019, 104] on span "Update status" at bounding box center [1012, 99] width 59 height 9
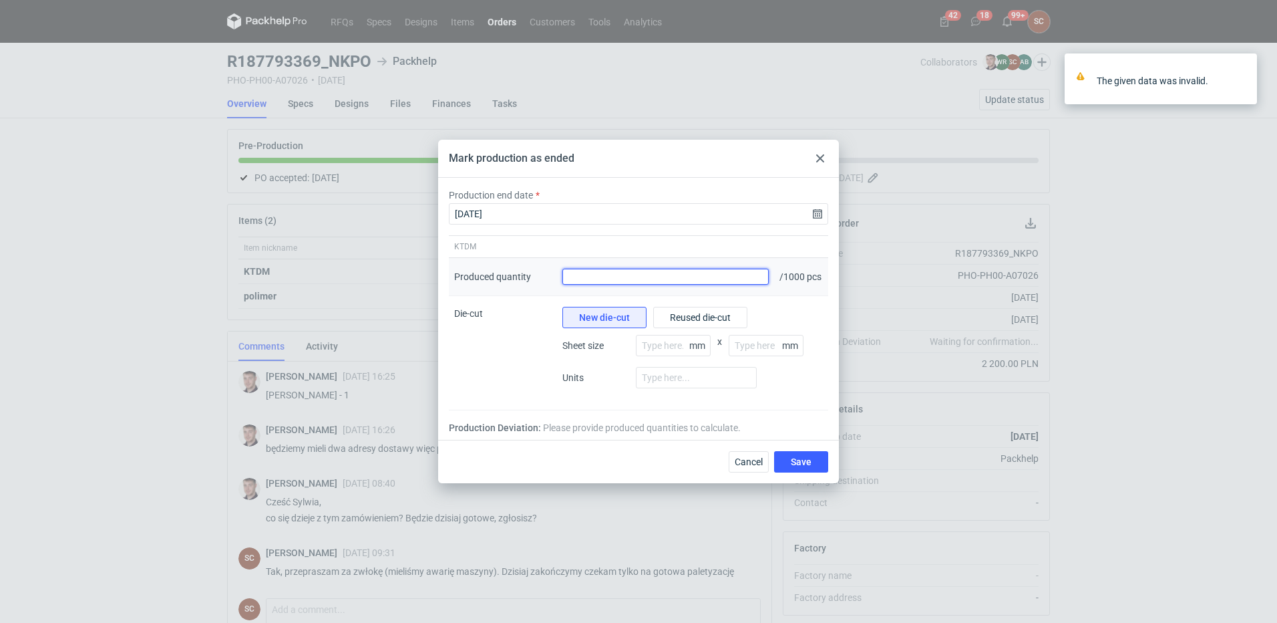
click at [647, 276] on input "Produced quantity" at bounding box center [665, 277] width 206 height 16
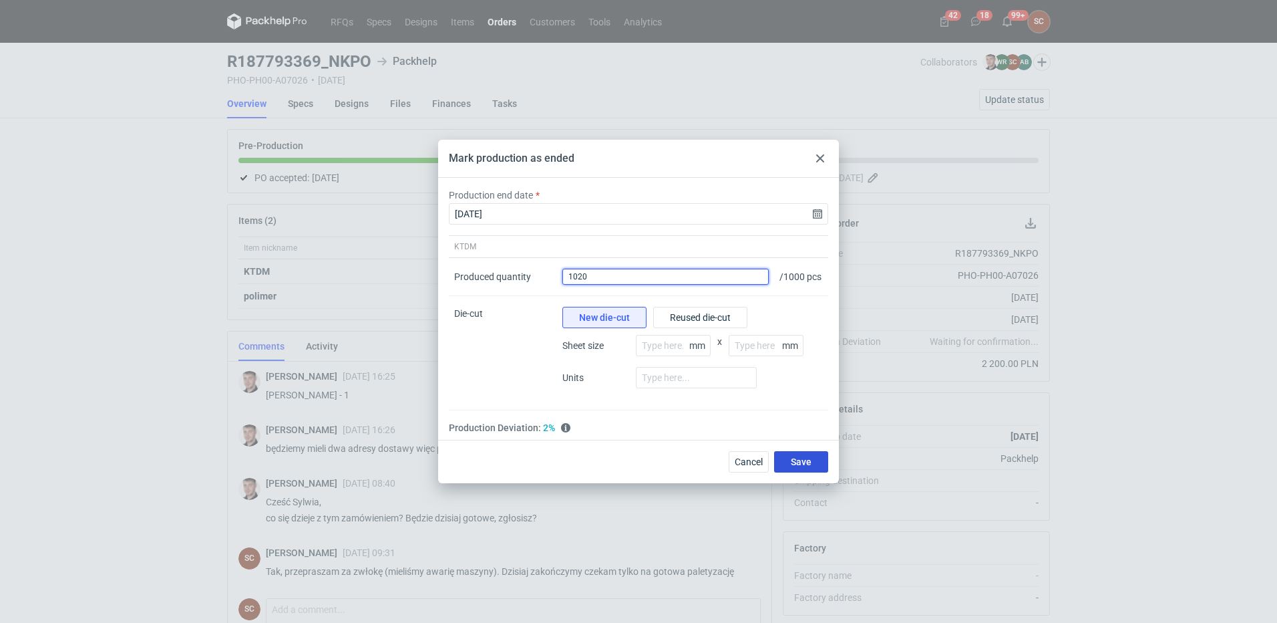
type input "1020"
click at [807, 461] on span "Save" at bounding box center [801, 461] width 21 height 9
